Goal: Task Accomplishment & Management: Manage account settings

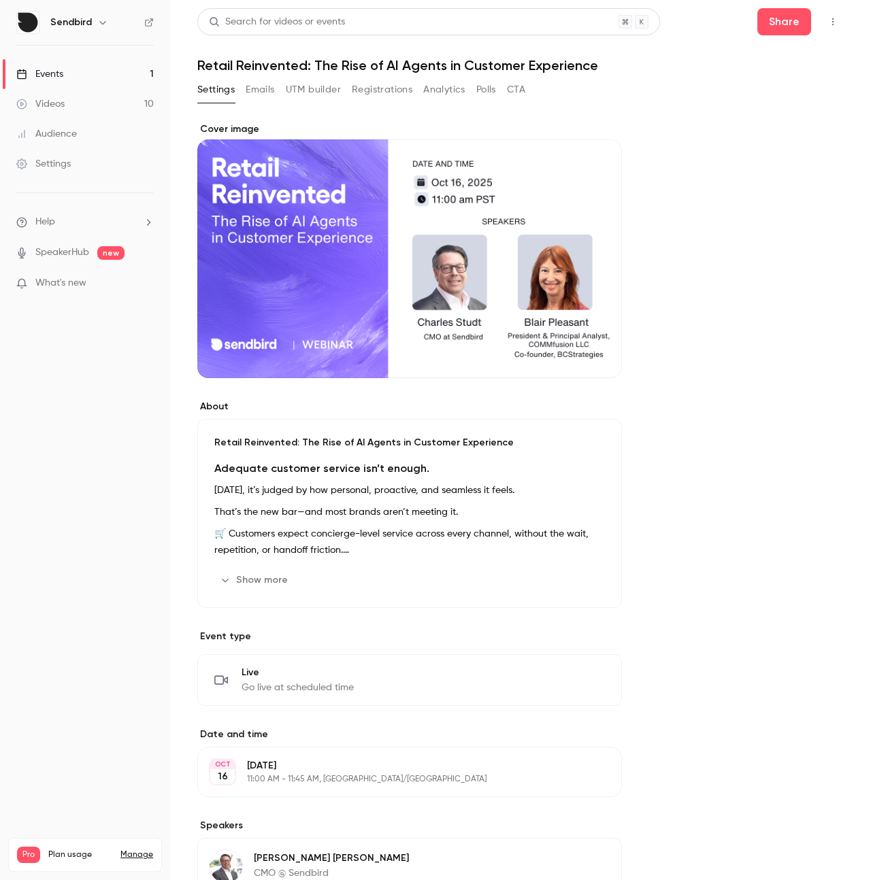
click at [384, 90] on button "Registrations" at bounding box center [382, 90] width 61 height 22
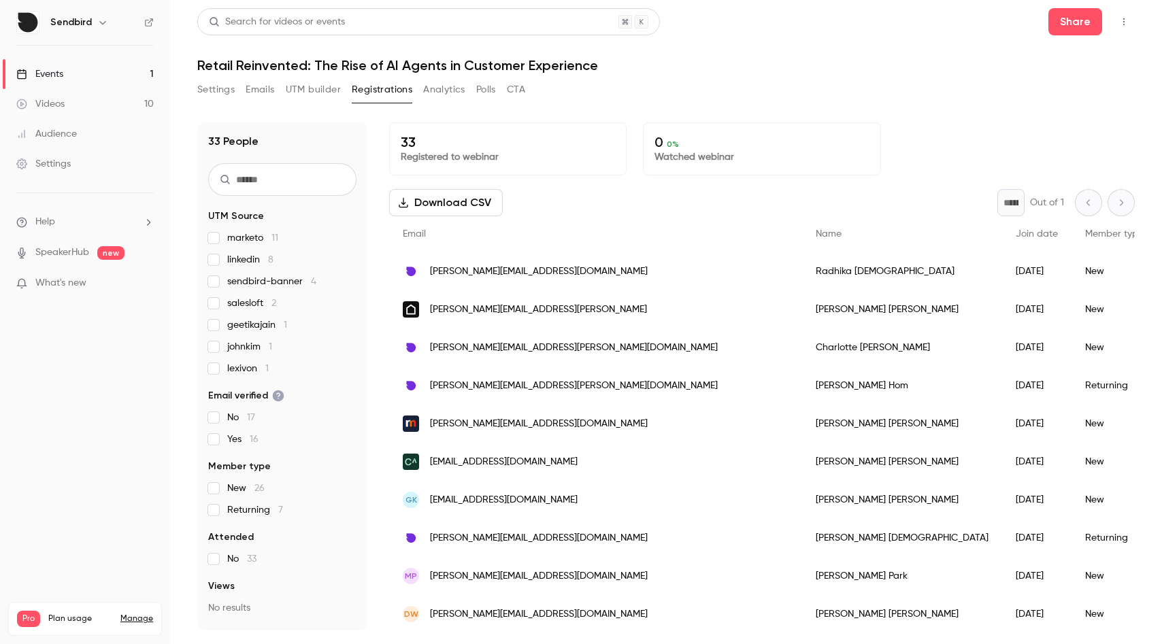
click at [837, 70] on h1 "Retail Reinvented: The Rise of AI Agents in Customer Experience" at bounding box center [665, 65] width 937 height 16
click at [770, 62] on h1 "Retail Reinvented: The Rise of AI Agents in Customer Experience" at bounding box center [665, 65] width 937 height 16
click at [755, 72] on h1 "Retail Reinvented: The Rise of AI Agents in Customer Experience" at bounding box center [665, 65] width 937 height 16
